Goal: Navigation & Orientation: Find specific page/section

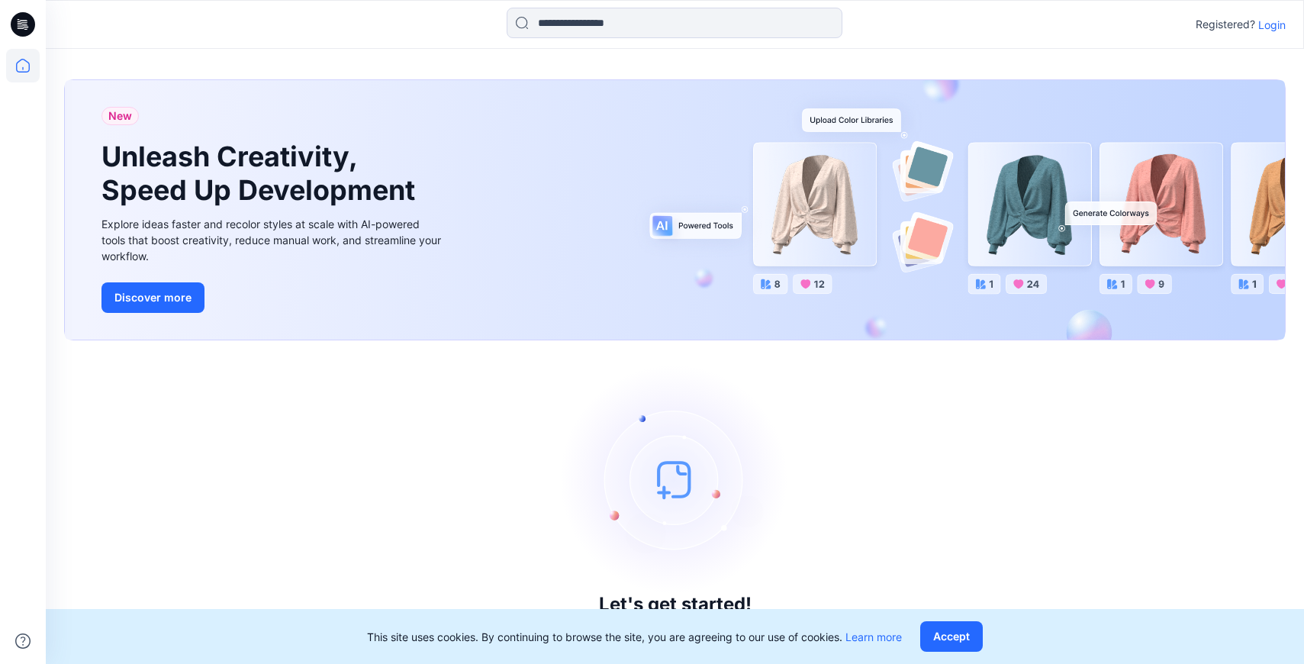
click at [35, 63] on icon at bounding box center [23, 66] width 34 height 34
click at [1265, 23] on p "Login" at bounding box center [1271, 25] width 27 height 16
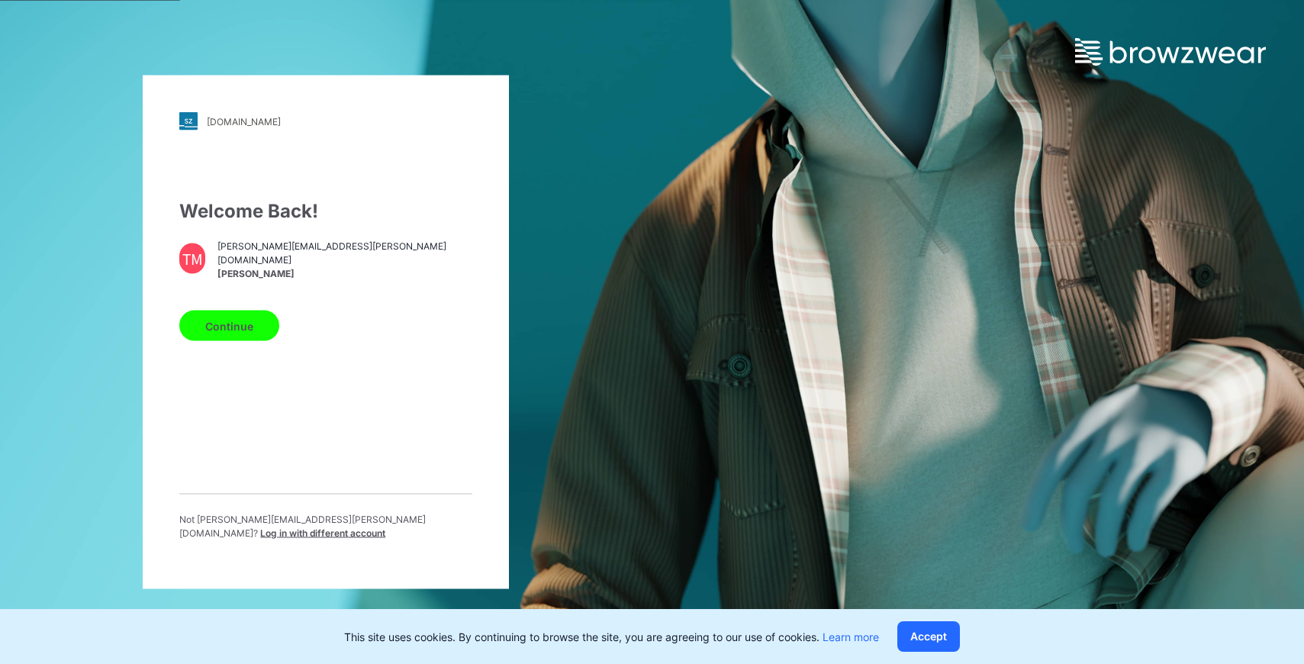
click at [223, 327] on button "Continue" at bounding box center [229, 326] width 100 height 31
click at [259, 341] on button "Continue" at bounding box center [229, 326] width 100 height 31
click at [909, 633] on button "Accept" at bounding box center [928, 636] width 63 height 31
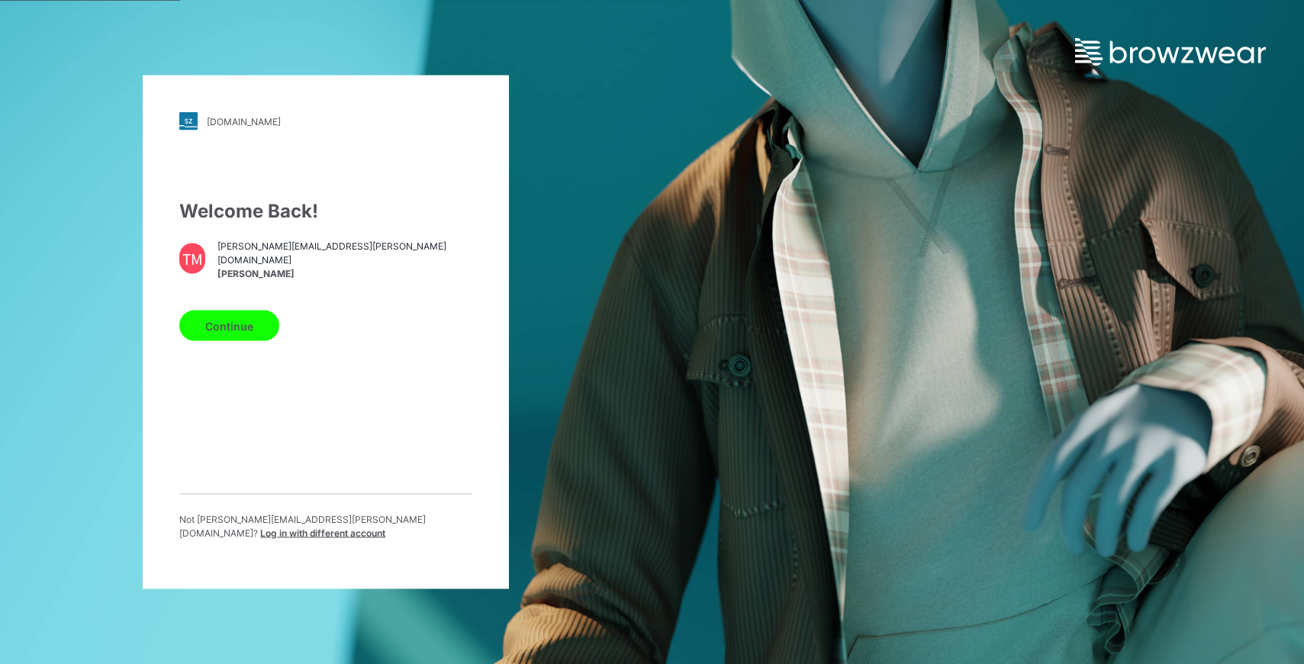
click at [215, 349] on div "Welcome Back! TM tara.mackenzie@twgroup.co.nz Tara Mackenzie Continue Not tara.…" at bounding box center [325, 375] width 293 height 355
click at [214, 334] on button "Continue" at bounding box center [229, 326] width 100 height 31
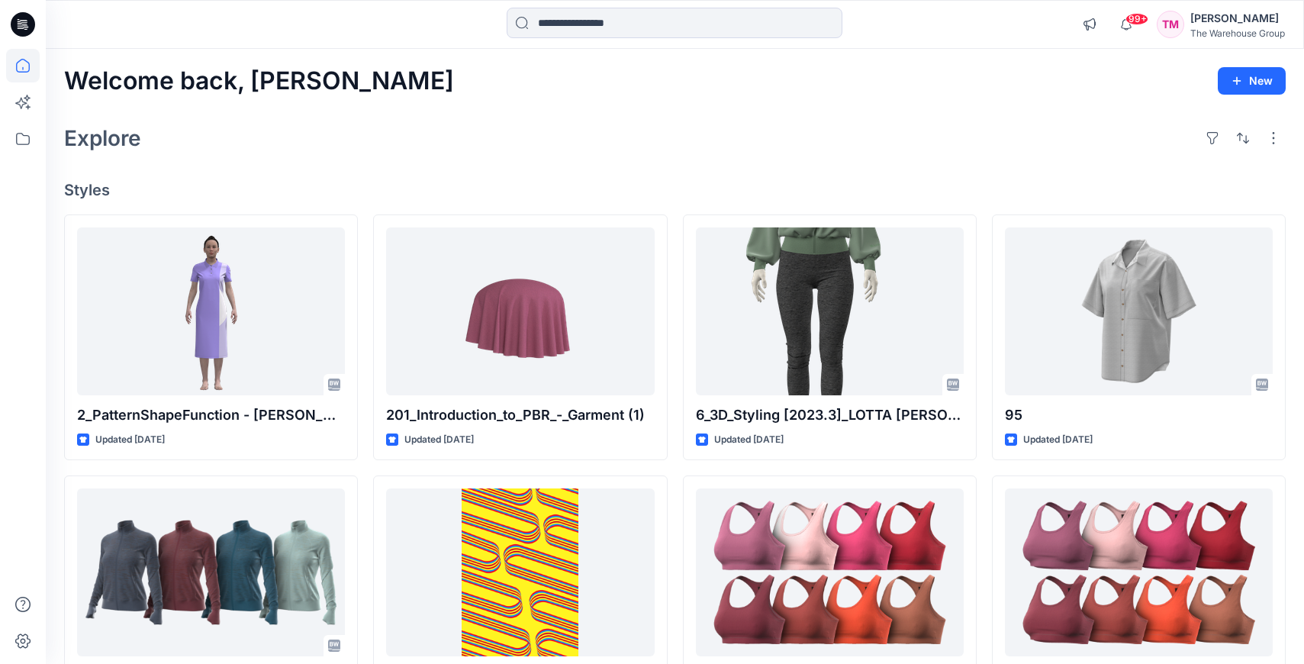
click at [362, 138] on div "Explore" at bounding box center [675, 138] width 1222 height 37
click at [25, 149] on icon at bounding box center [23, 139] width 34 height 34
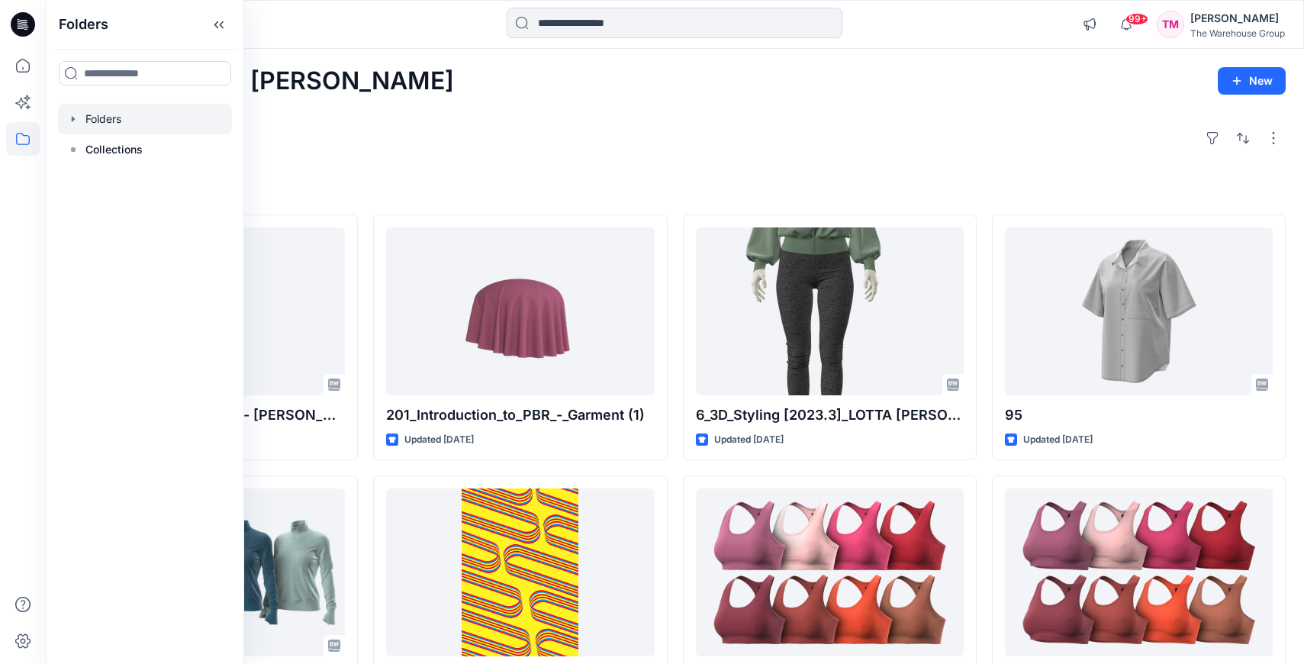
click at [100, 107] on div at bounding box center [145, 119] width 174 height 31
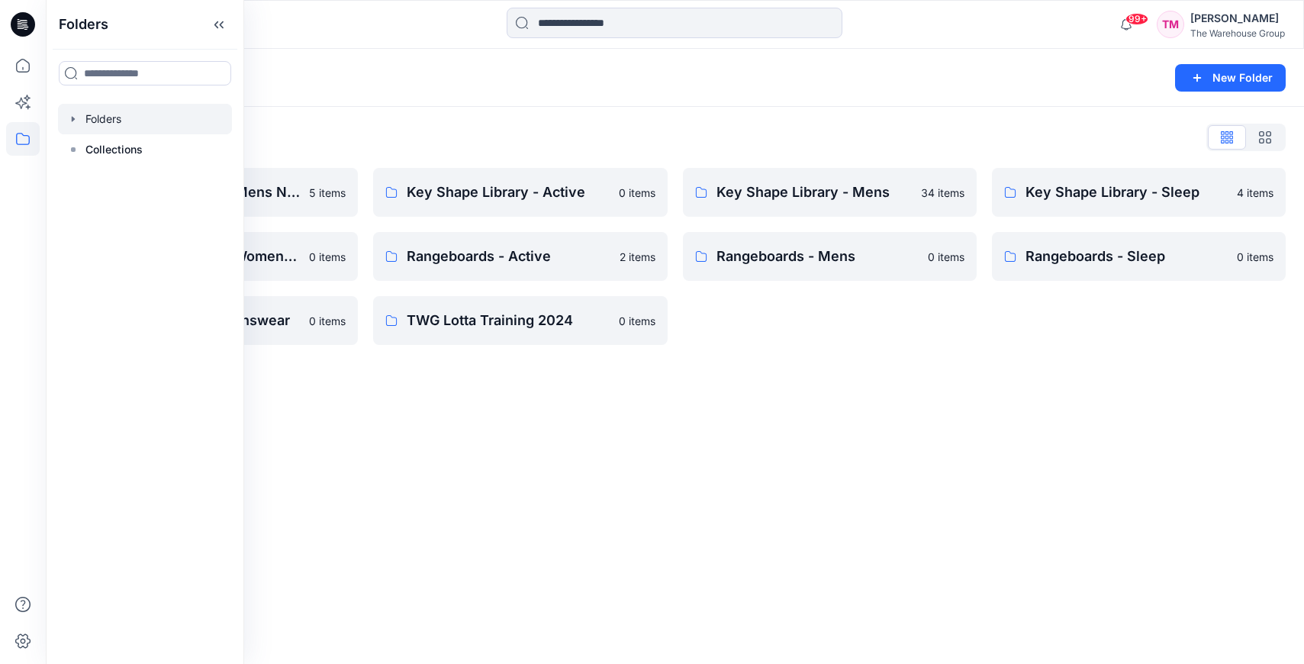
click at [523, 472] on div "Folders New Folder Folders List AW26 Development Mens New 5 items Key Shape Lib…" at bounding box center [675, 356] width 1258 height 615
